Goal: Transaction & Acquisition: Obtain resource

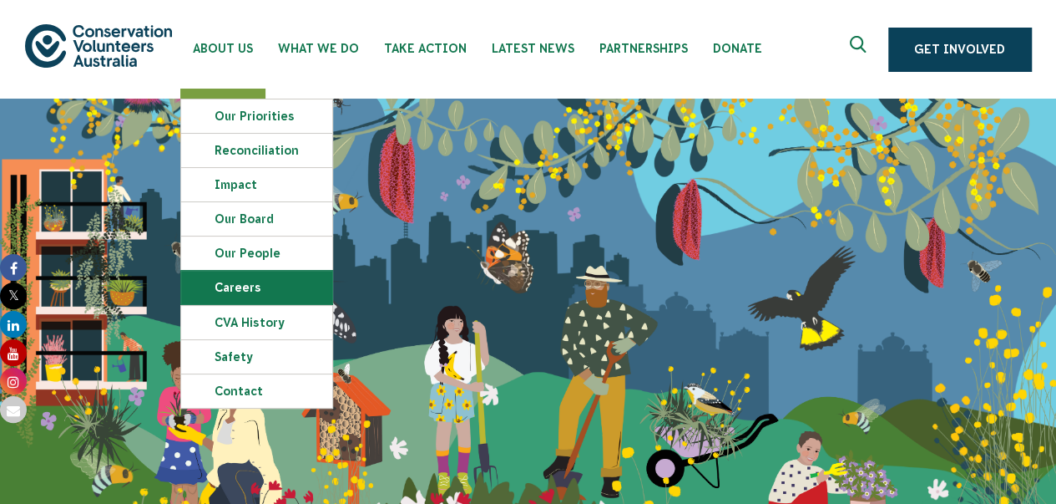
click at [258, 295] on link "Careers" at bounding box center [256, 287] width 151 height 33
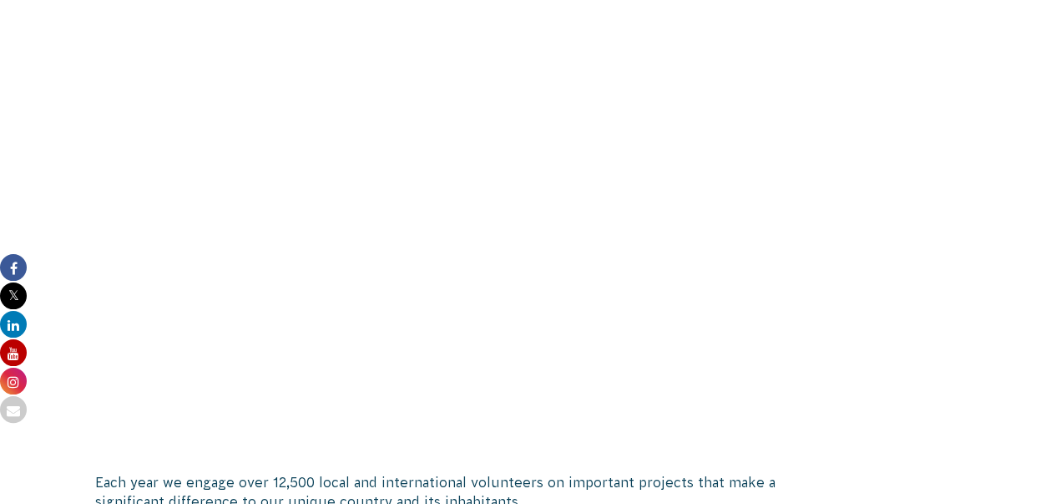
scroll to position [1336, 0]
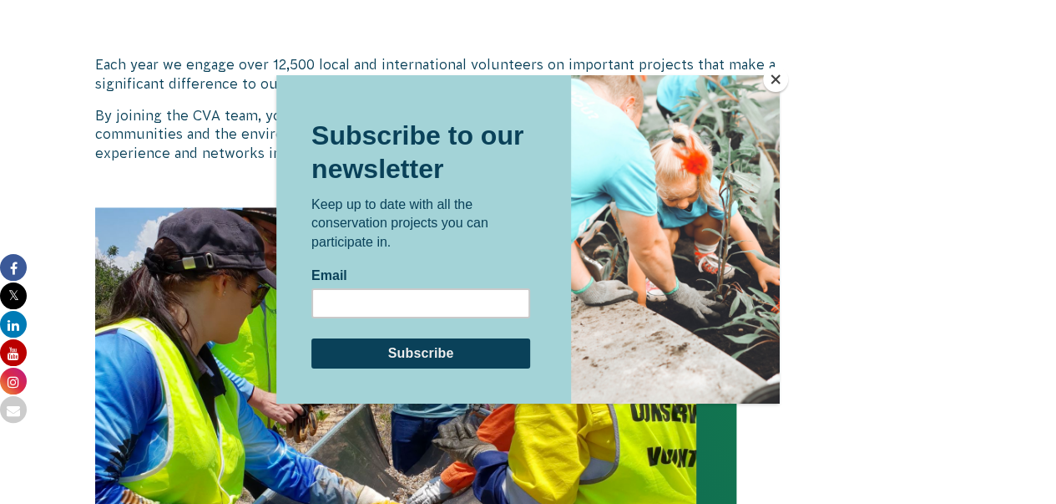
click at [775, 75] on button "Close" at bounding box center [775, 79] width 25 height 25
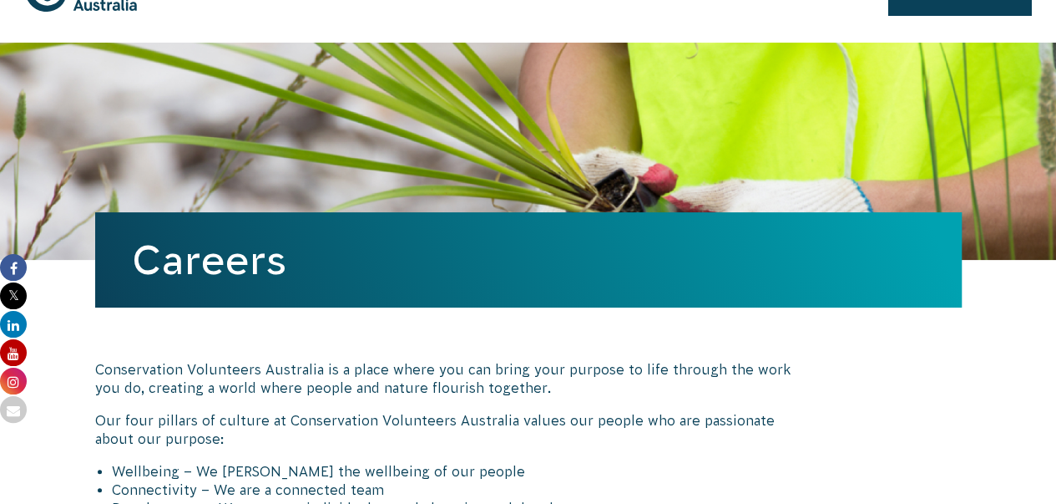
scroll to position [0, 0]
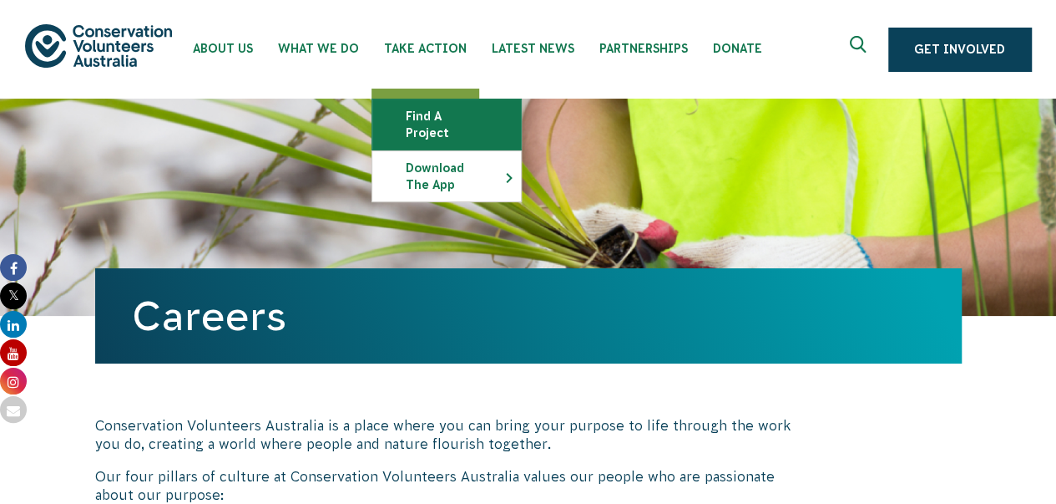
click at [419, 119] on link "Find a project" at bounding box center [446, 124] width 149 height 50
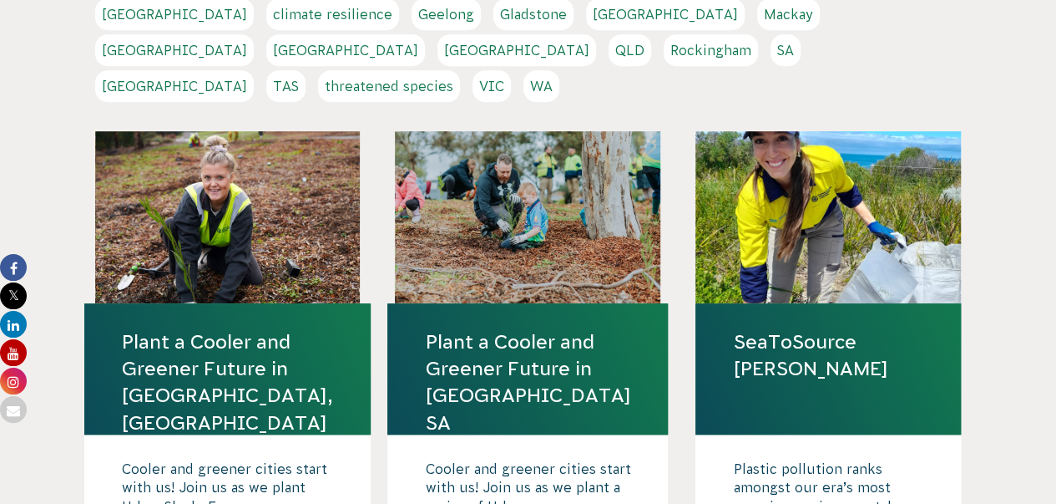
scroll to position [167, 0]
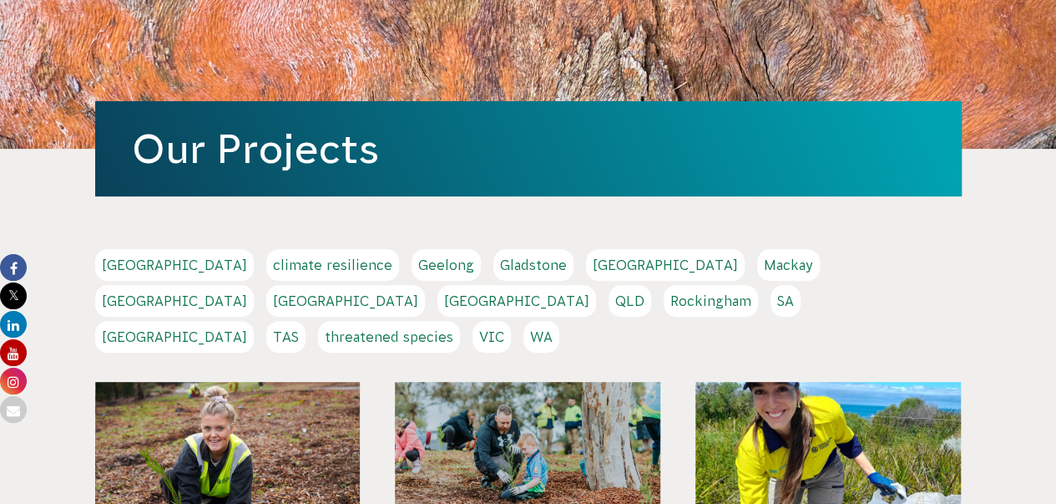
click at [254, 285] on link "[GEOGRAPHIC_DATA]" at bounding box center [174, 301] width 159 height 32
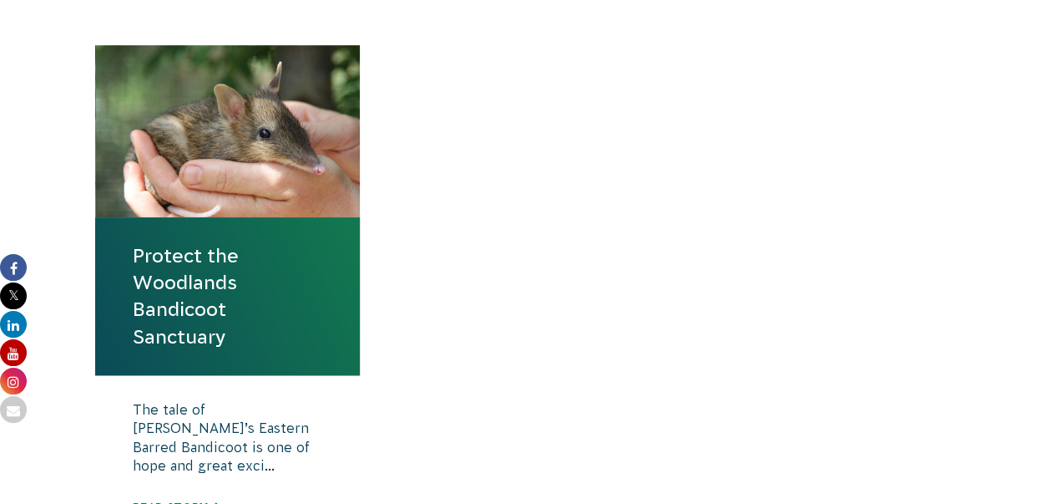
scroll to position [585, 0]
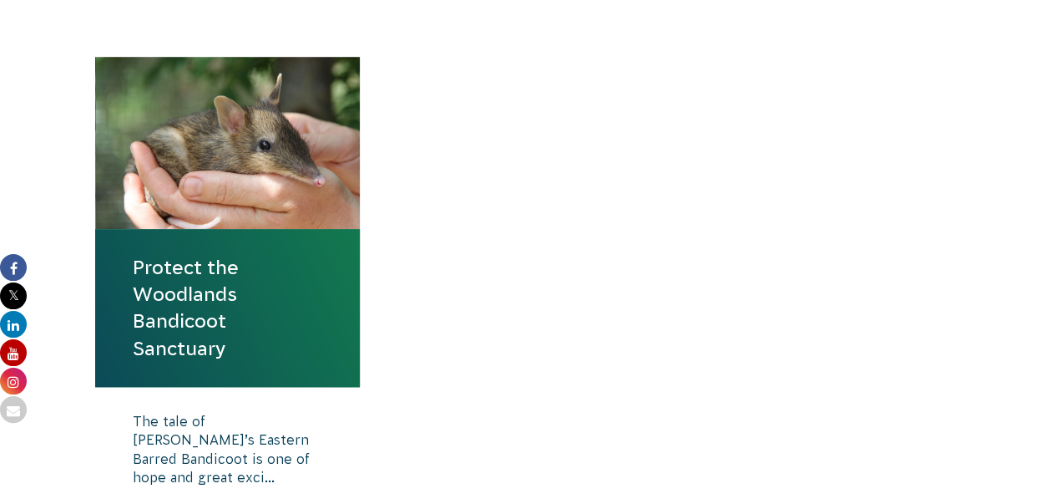
click at [163, 285] on link "Protect the Woodlands Bandicoot Sanctuary" at bounding box center [228, 308] width 190 height 108
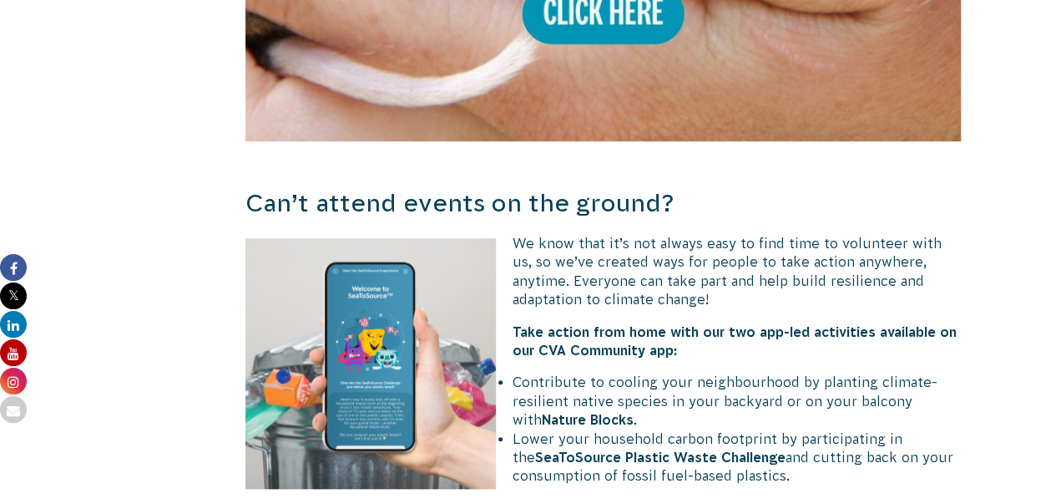
scroll to position [3507, 0]
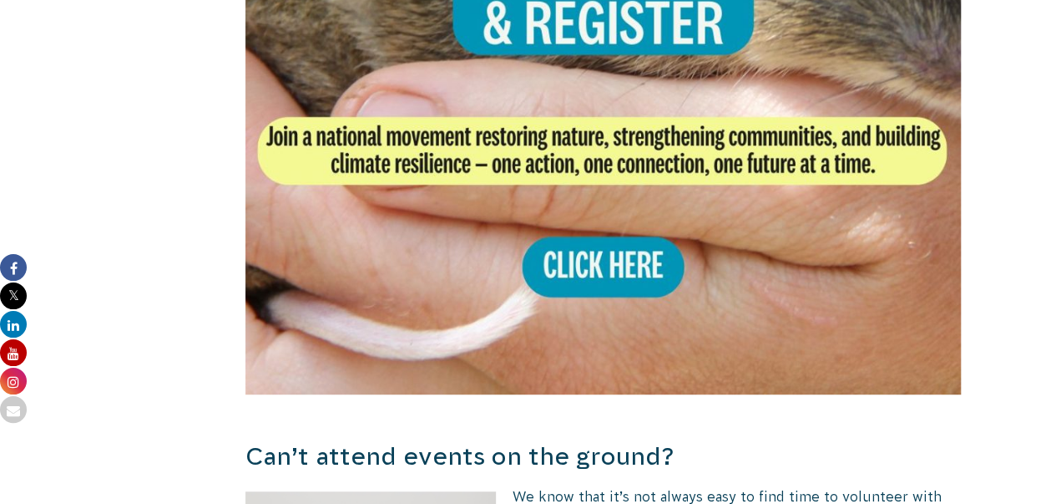
click at [617, 251] on img at bounding box center [603, 36] width 716 height 716
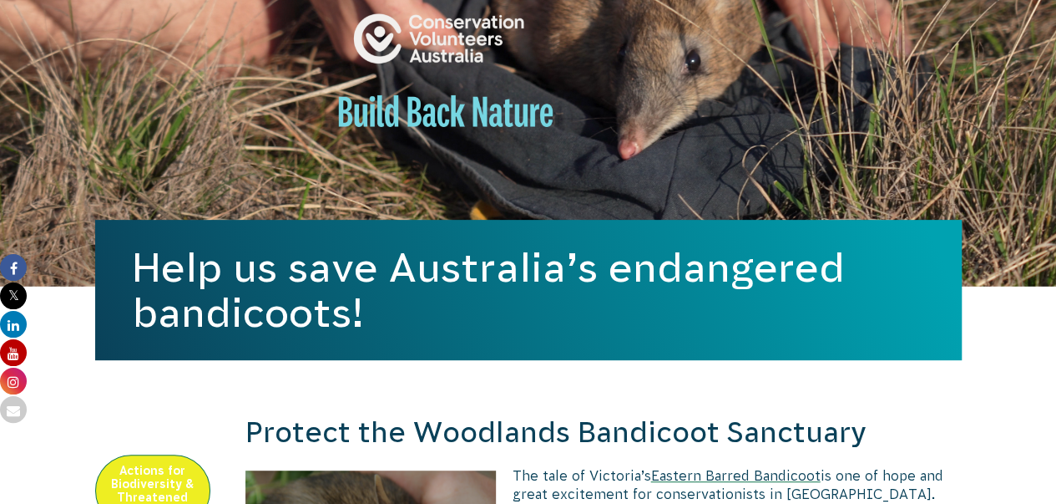
scroll to position [0, 0]
